Goal: Navigation & Orientation: Find specific page/section

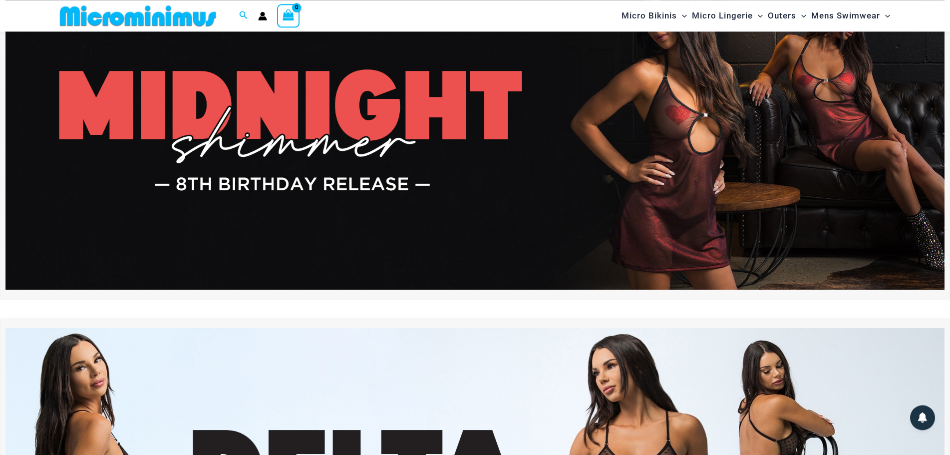
scroll to position [98, 0]
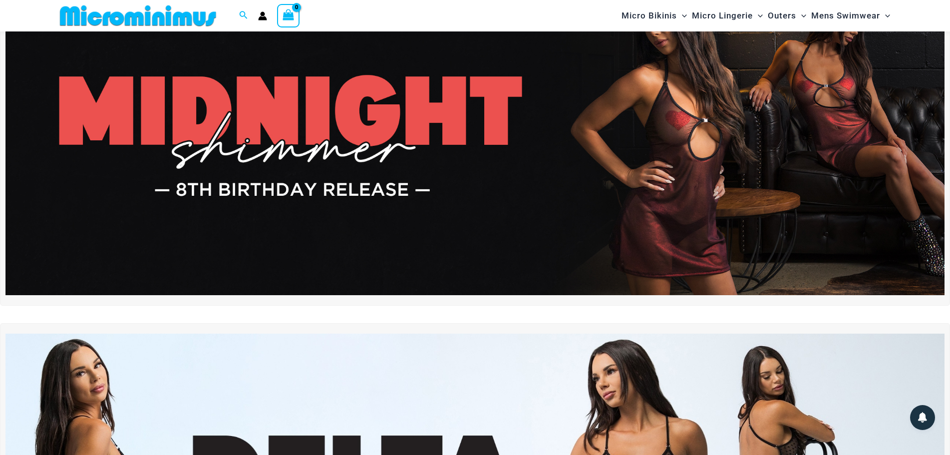
click at [355, 154] on img at bounding box center [474, 135] width 939 height 319
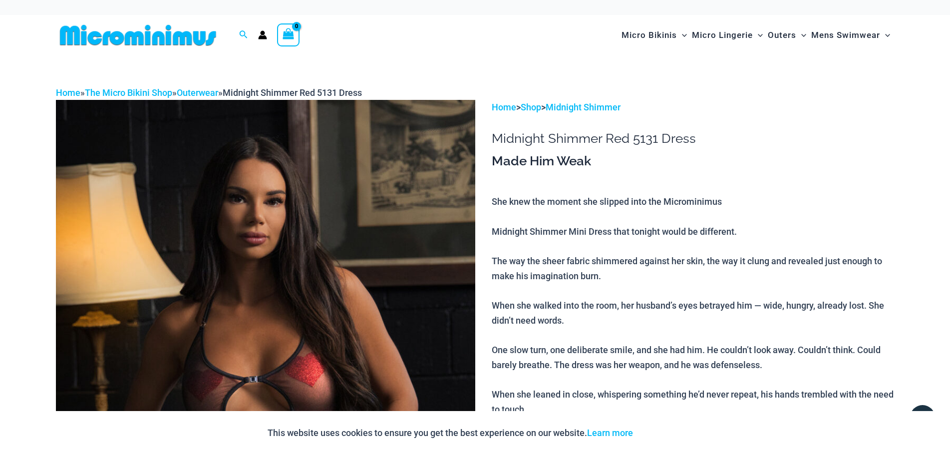
click at [181, 36] on img at bounding box center [138, 35] width 164 height 22
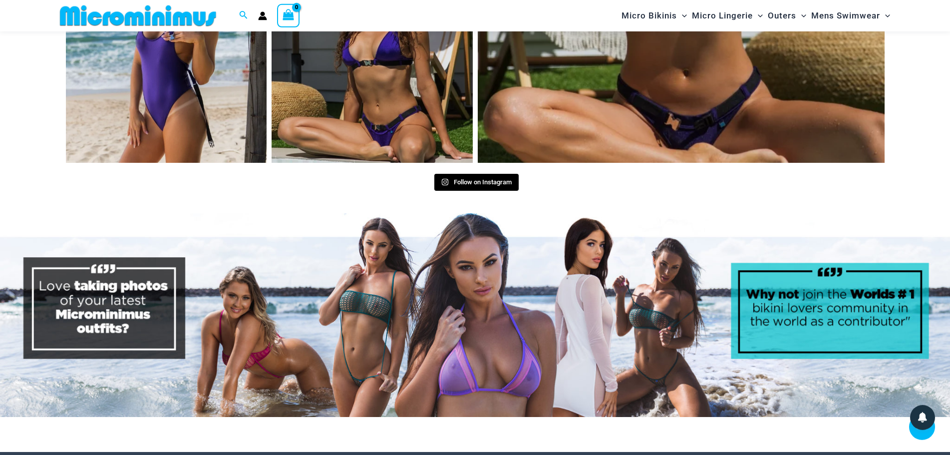
scroll to position [4663, 0]
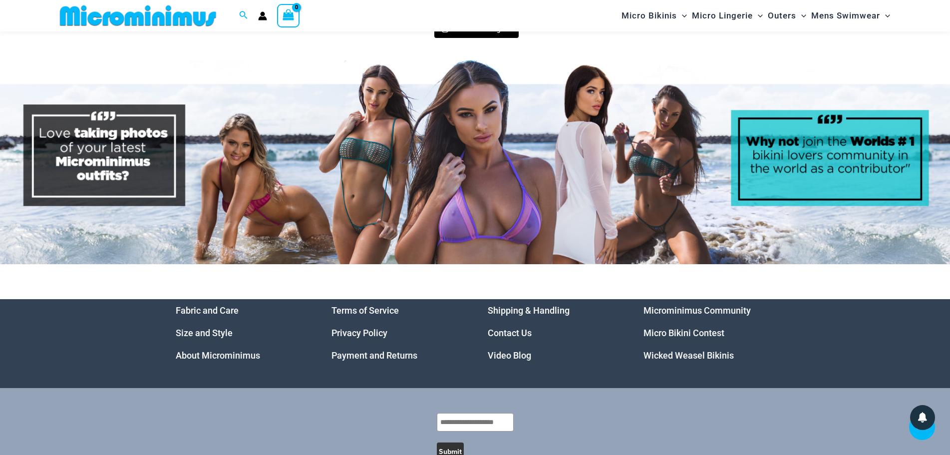
click at [517, 350] on link "Video Blog" at bounding box center [509, 355] width 43 height 10
